Goal: Navigation & Orientation: Understand site structure

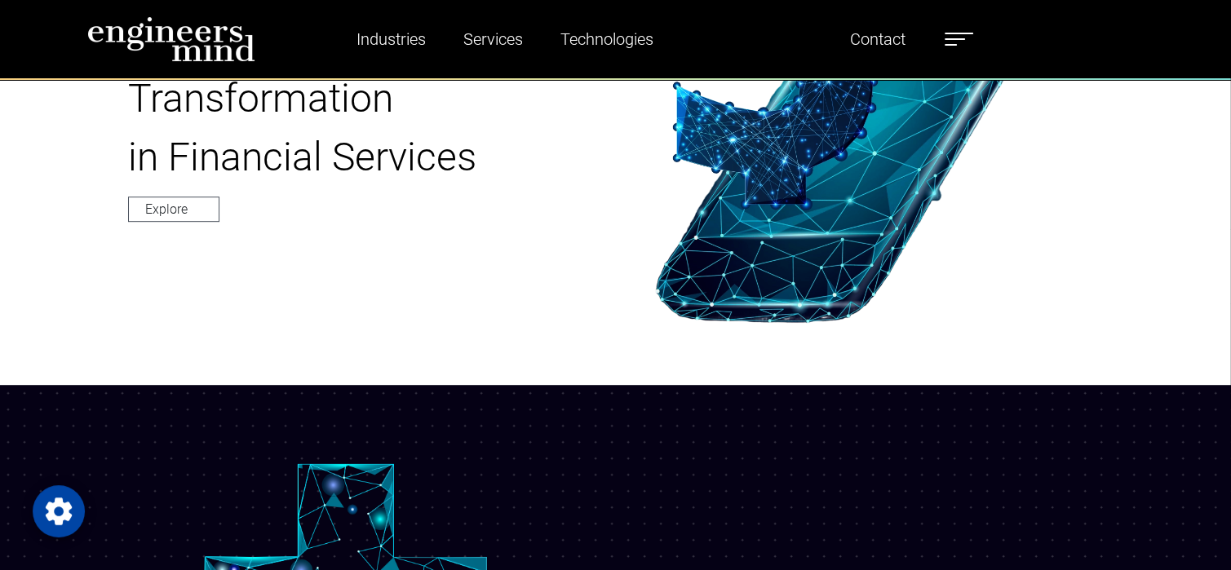
scroll to position [989, 0]
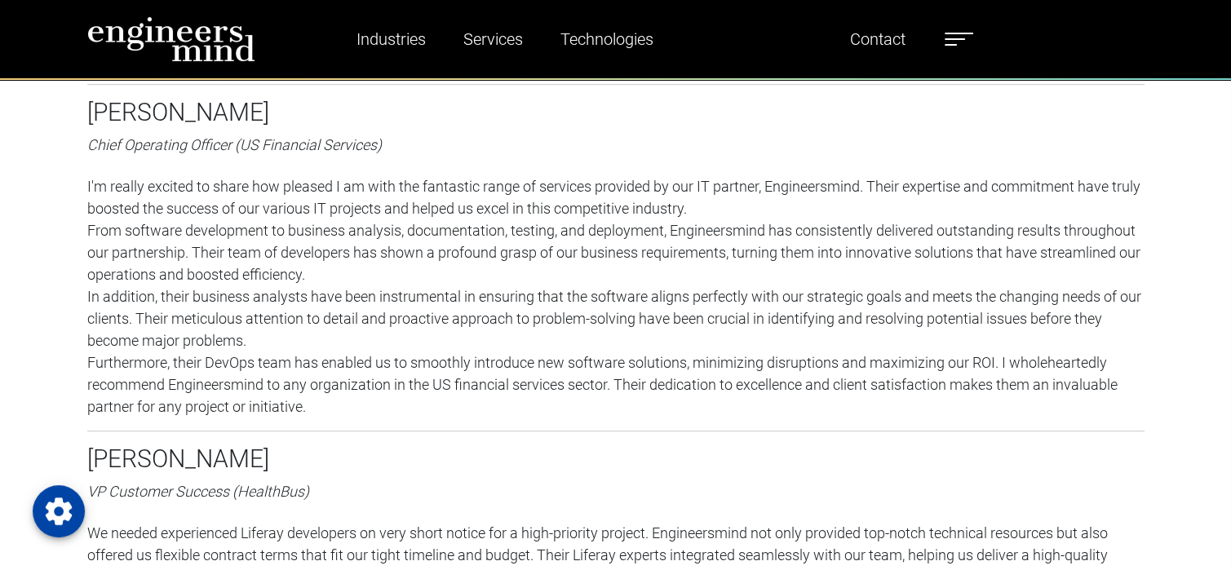
scroll to position [978, 0]
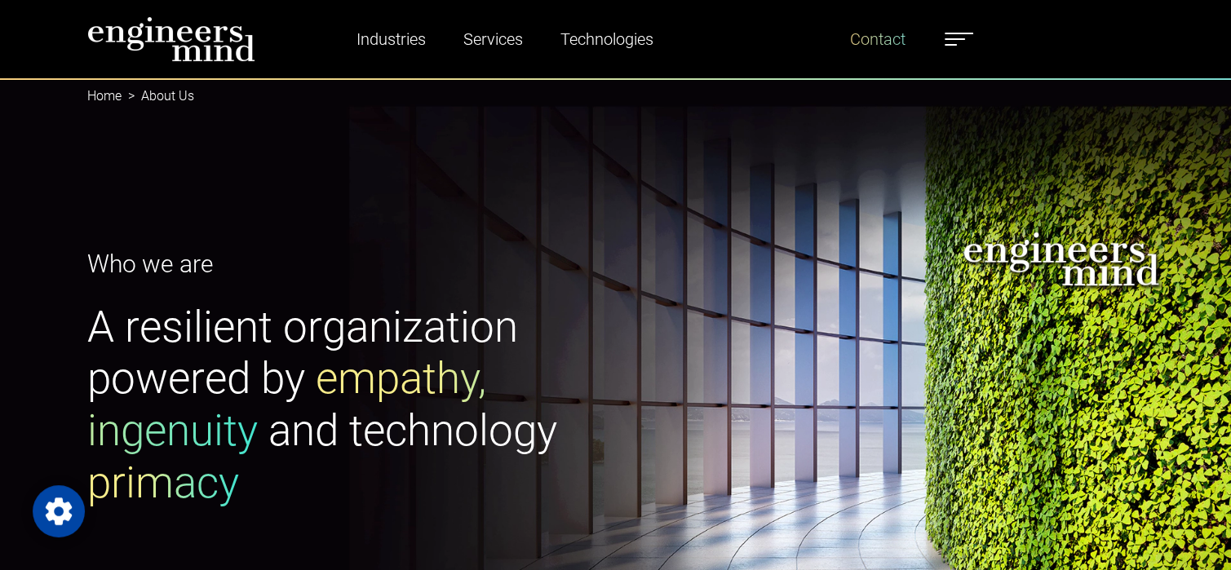
click at [873, 37] on link "Contact" at bounding box center [878, 39] width 69 height 38
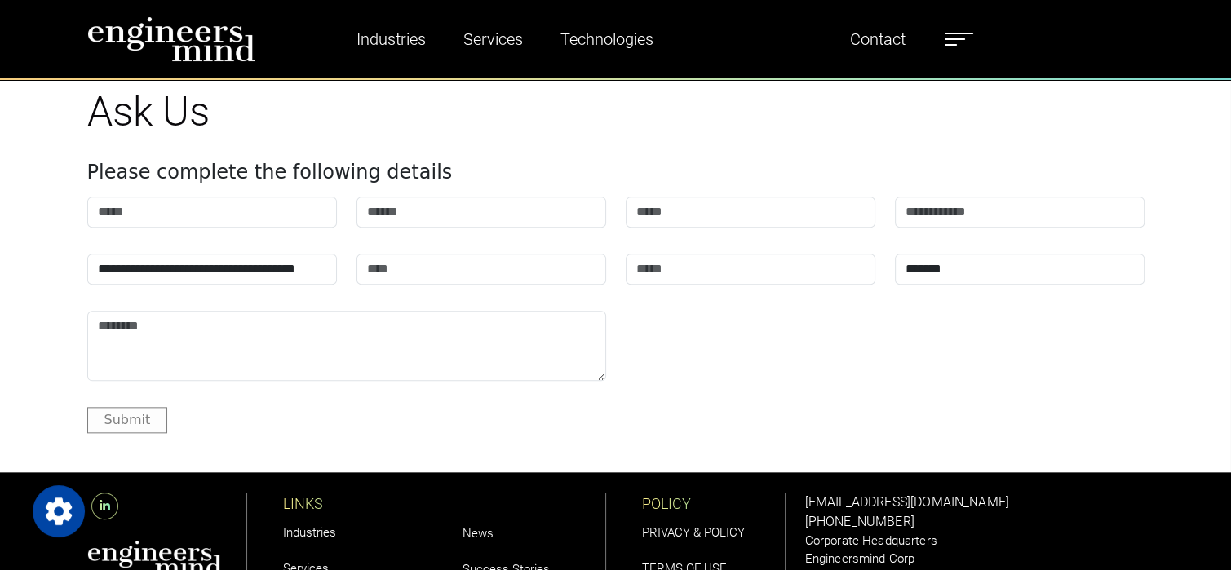
scroll to position [1996, 0]
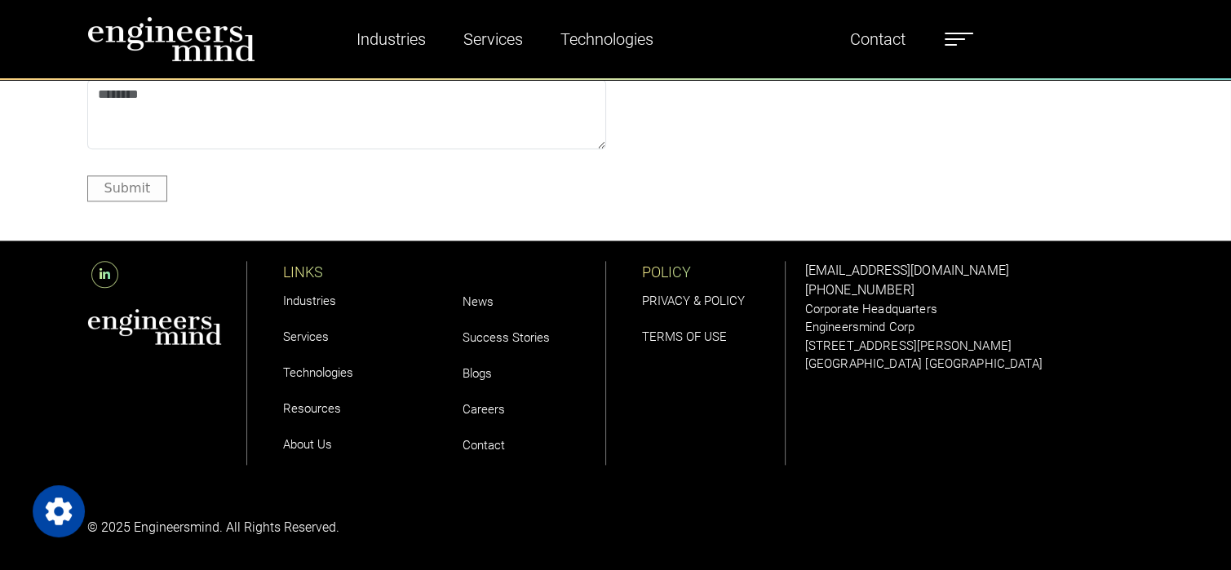
click at [516, 339] on link "Success Stories" at bounding box center [506, 337] width 87 height 15
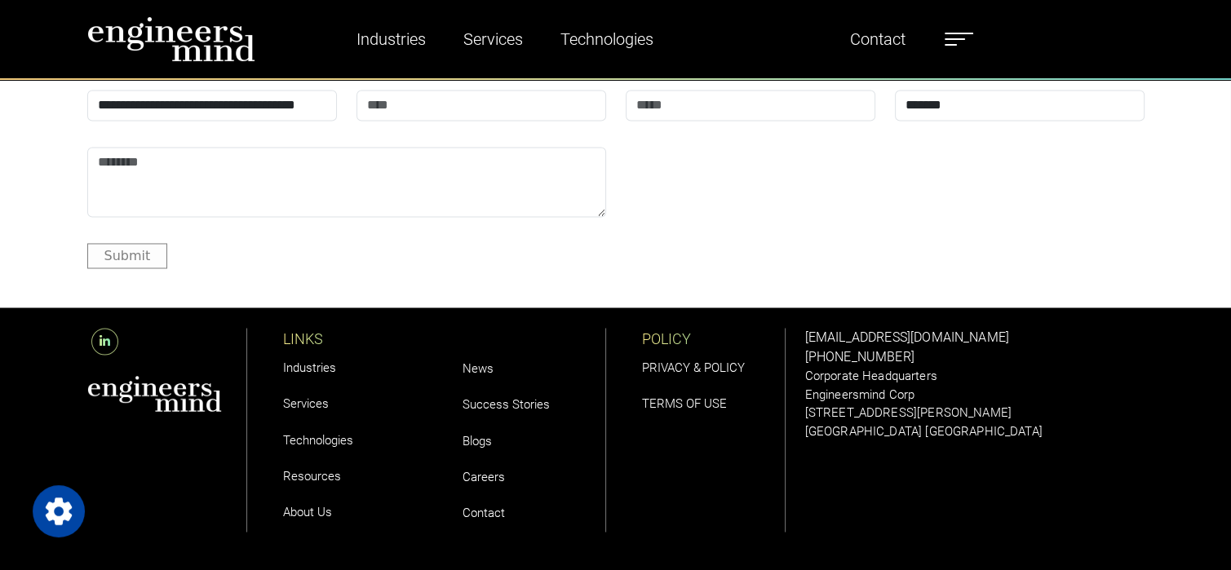
scroll to position [2702, 0]
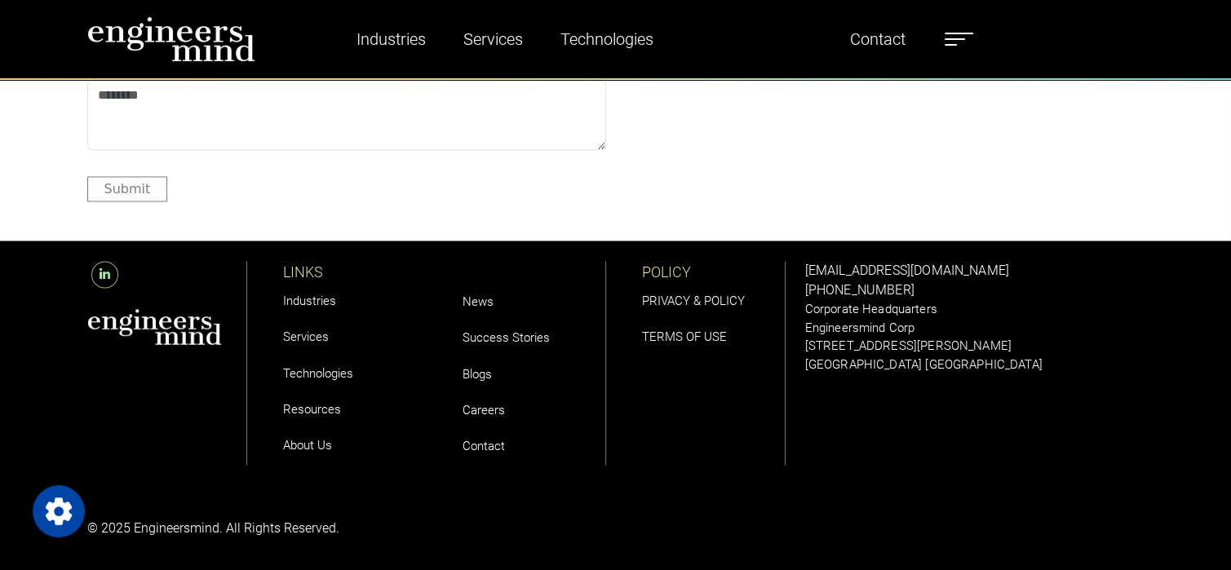
click at [481, 374] on link "Blogs" at bounding box center [477, 373] width 29 height 15
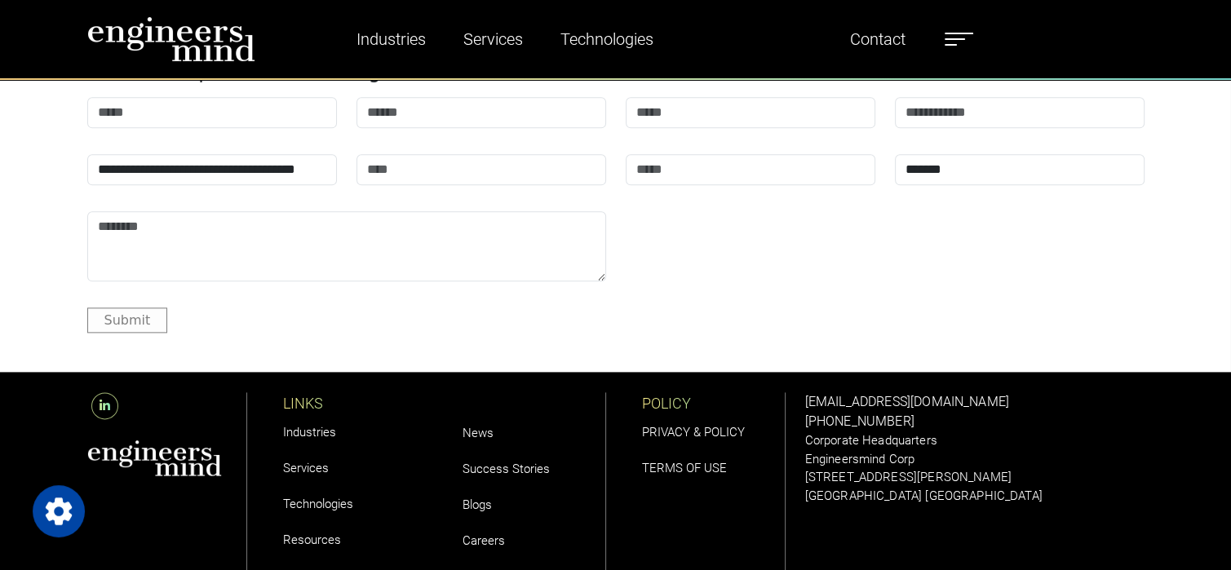
scroll to position [2128, 0]
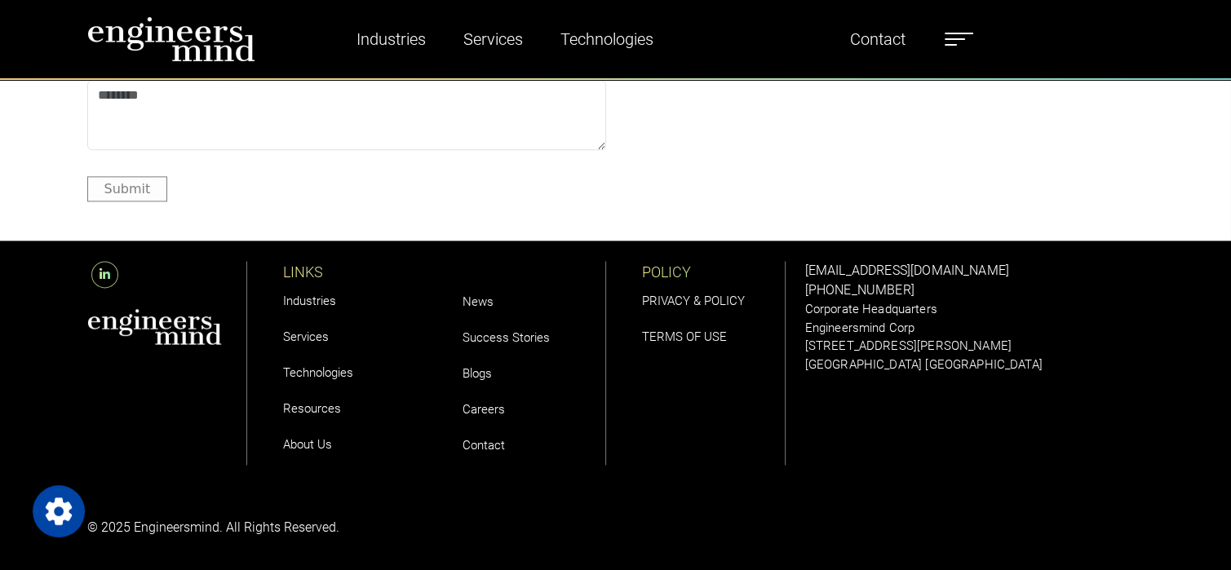
click at [330, 407] on link "Resources" at bounding box center [312, 408] width 58 height 15
